Goal: Navigation & Orientation: Find specific page/section

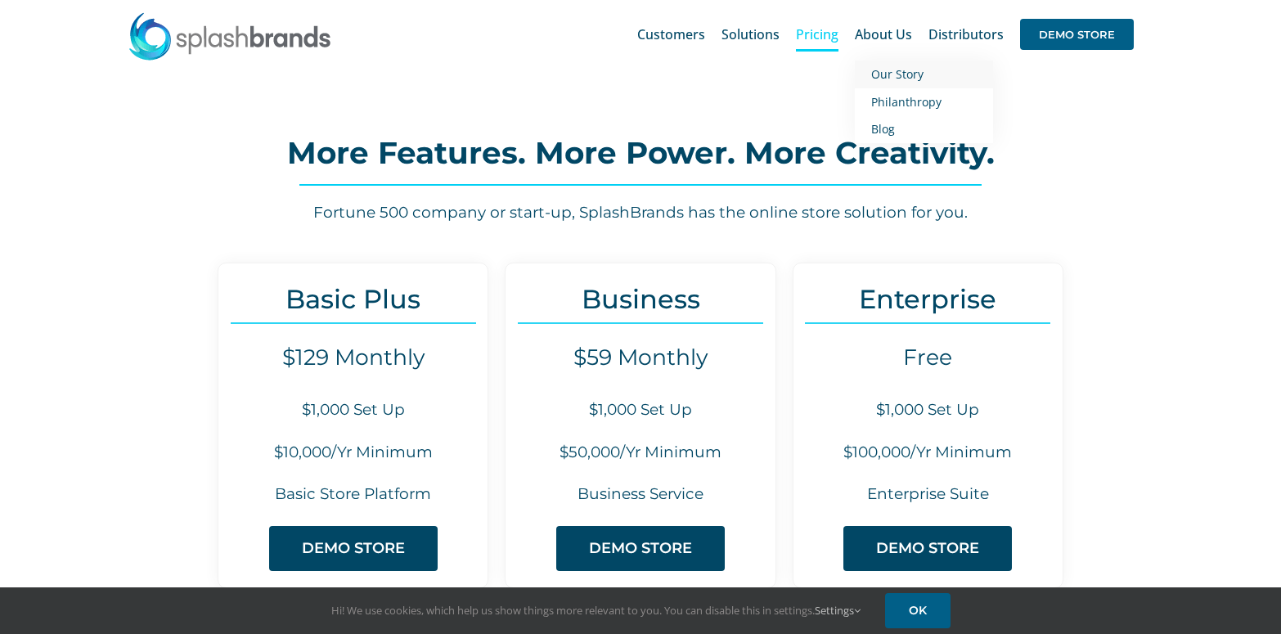
click at [894, 72] on span "Our Story" at bounding box center [897, 74] width 52 height 16
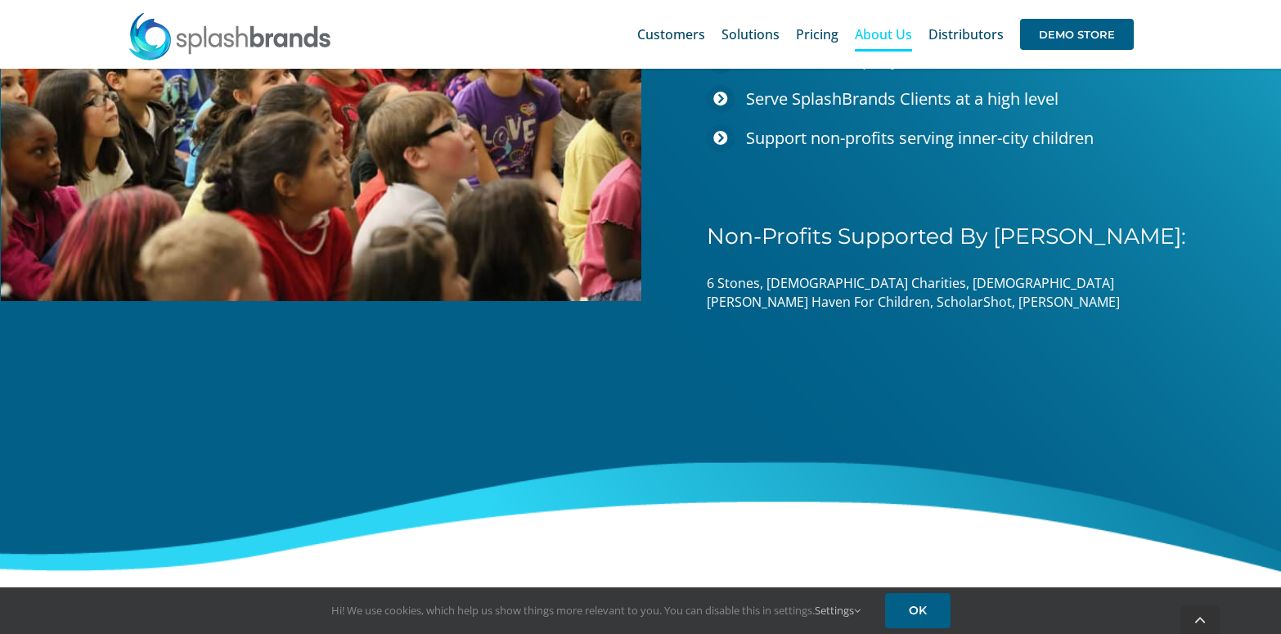
scroll to position [2650, 0]
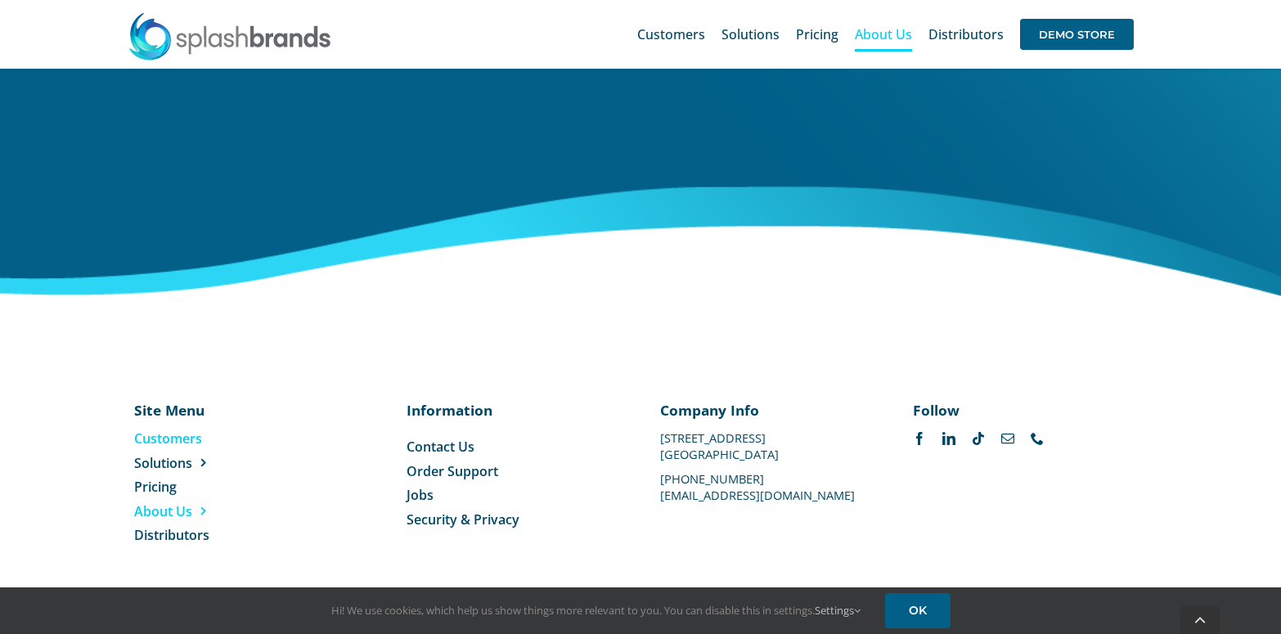
click at [171, 439] on span "Customers" at bounding box center [168, 439] width 68 height 18
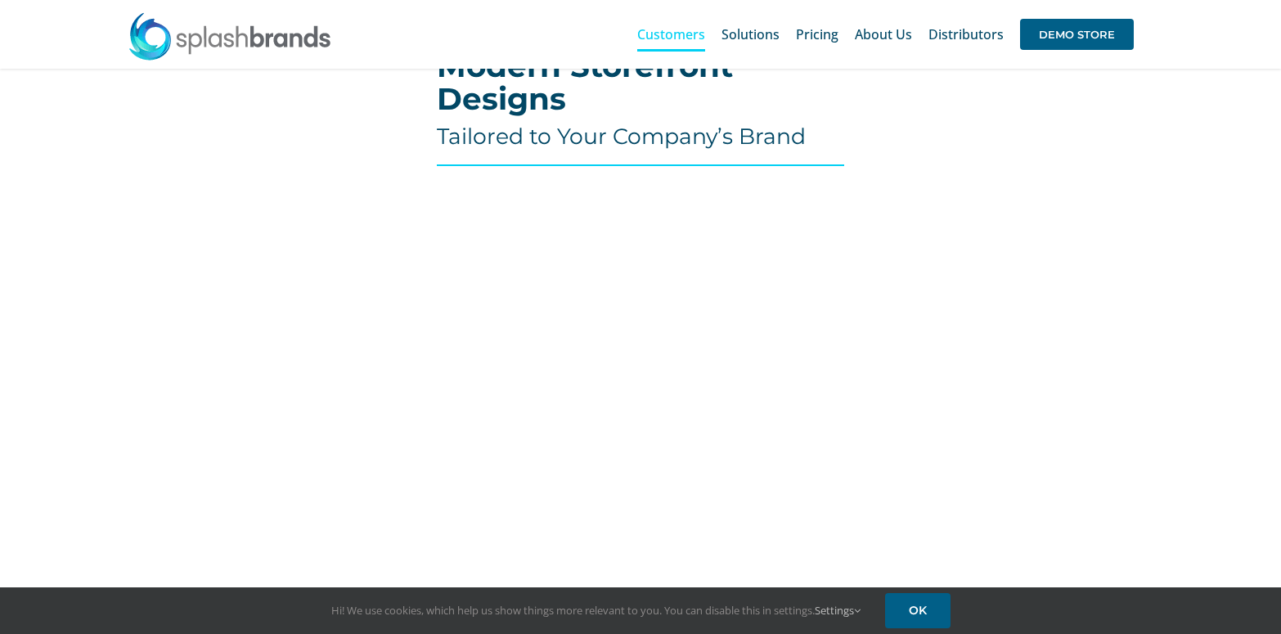
scroll to position [333, 0]
